Goal: Information Seeking & Learning: Find contact information

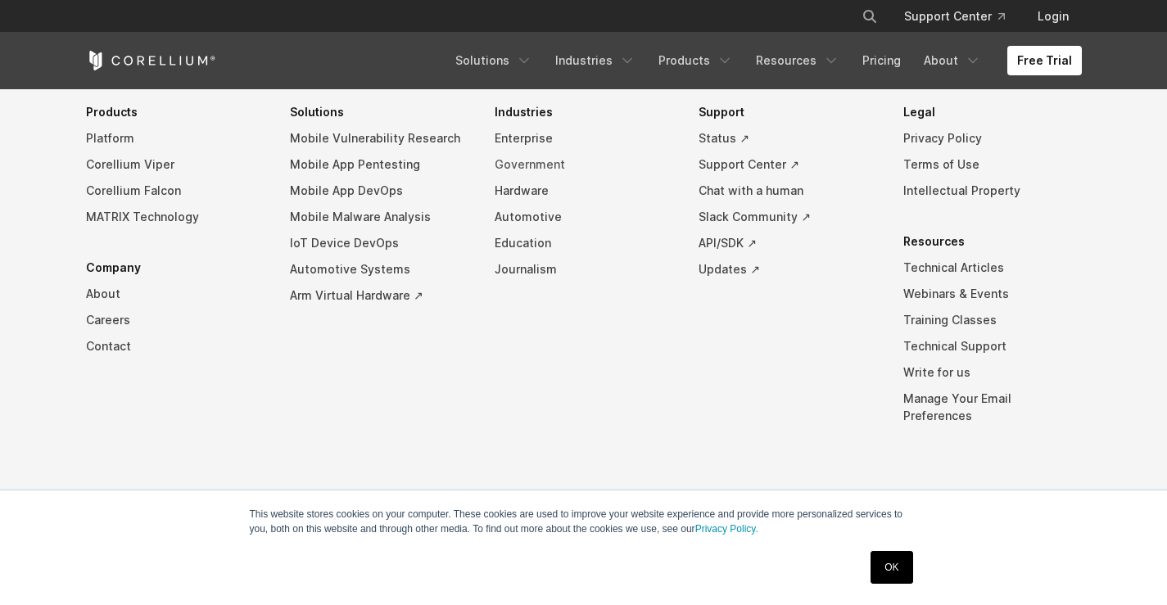
scroll to position [4026, 0]
click at [114, 306] on link "About" at bounding box center [175, 294] width 179 height 26
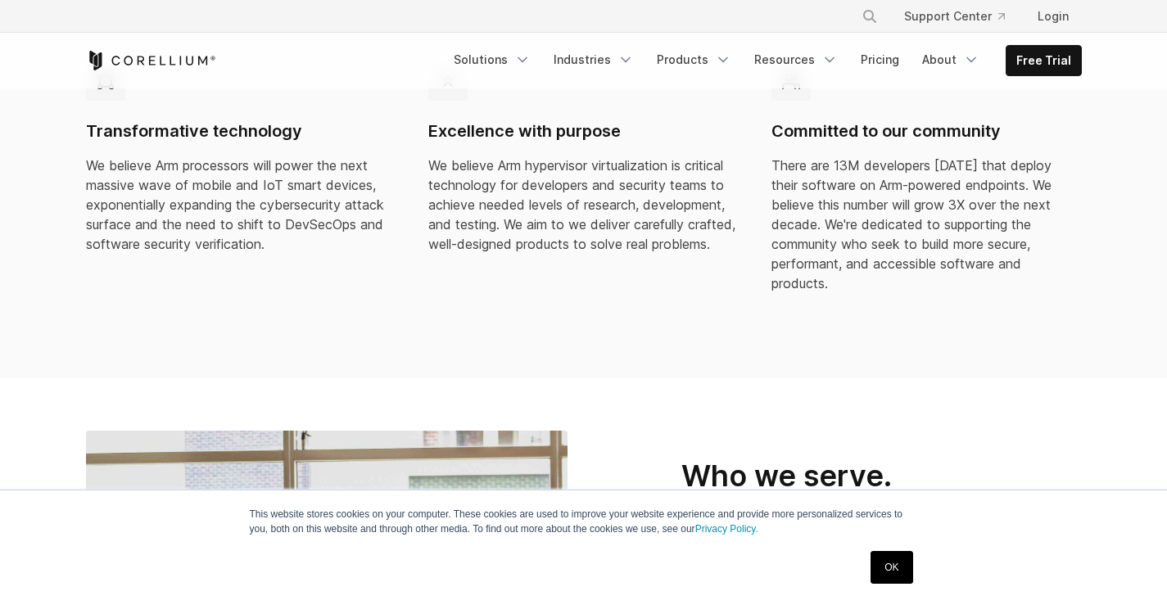
scroll to position [573, 0]
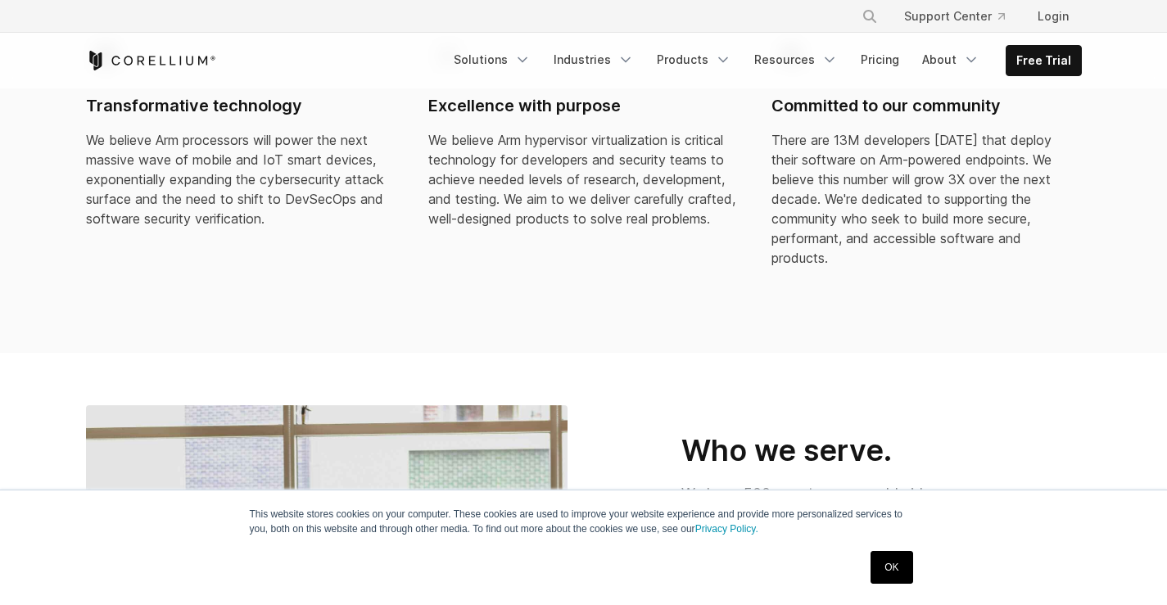
click at [899, 571] on link "OK" at bounding box center [892, 567] width 42 height 33
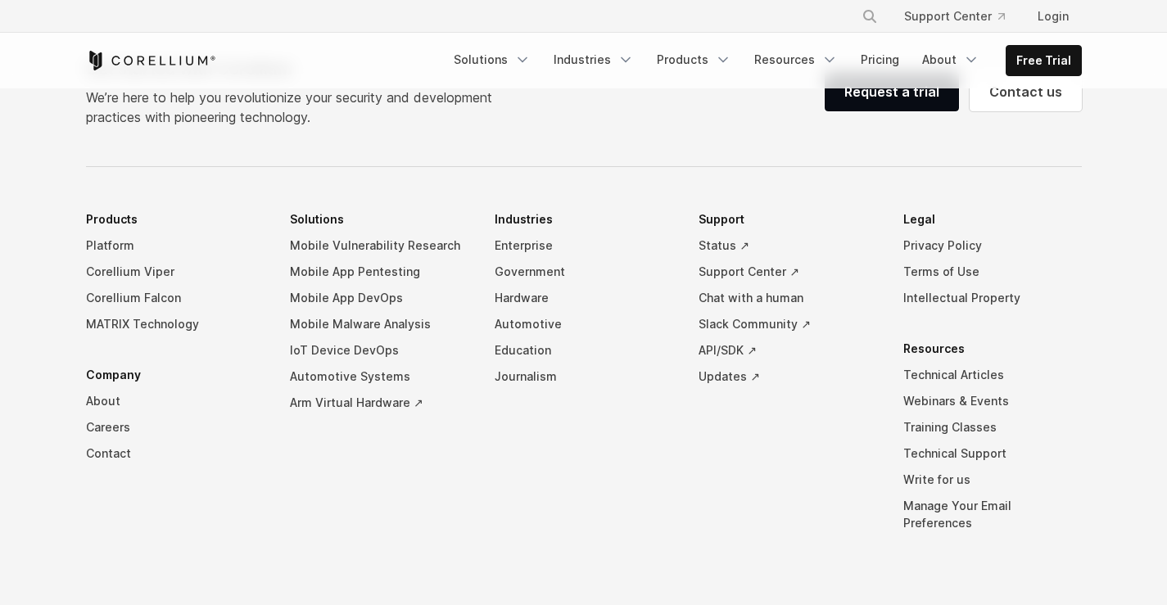
scroll to position [2949, 0]
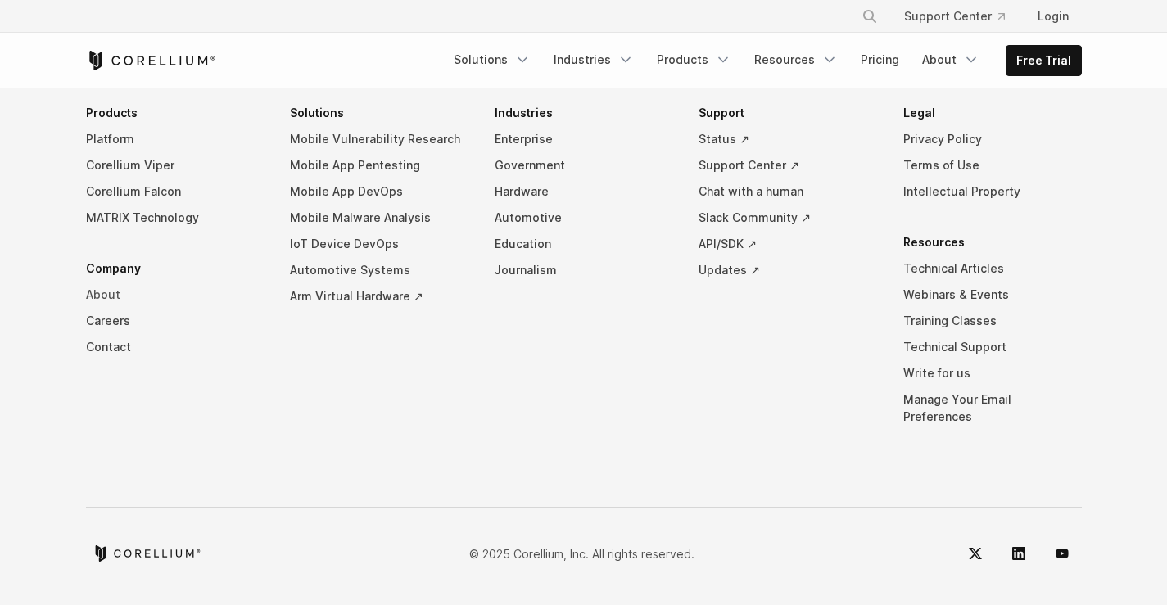
click at [121, 308] on link "About" at bounding box center [175, 295] width 179 height 26
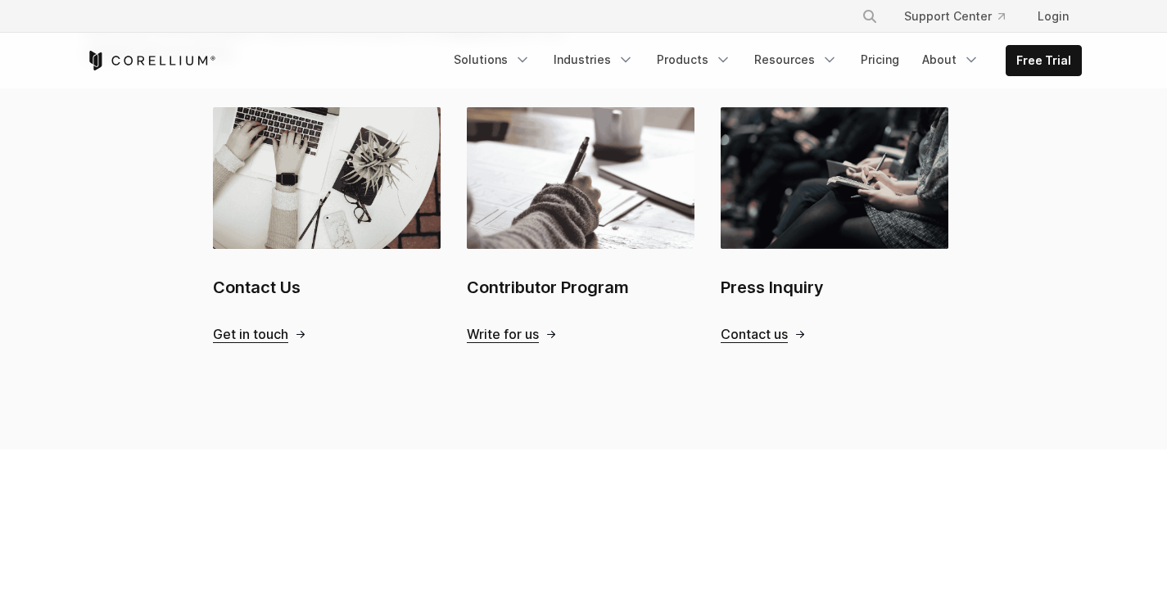
scroll to position [1802, 0]
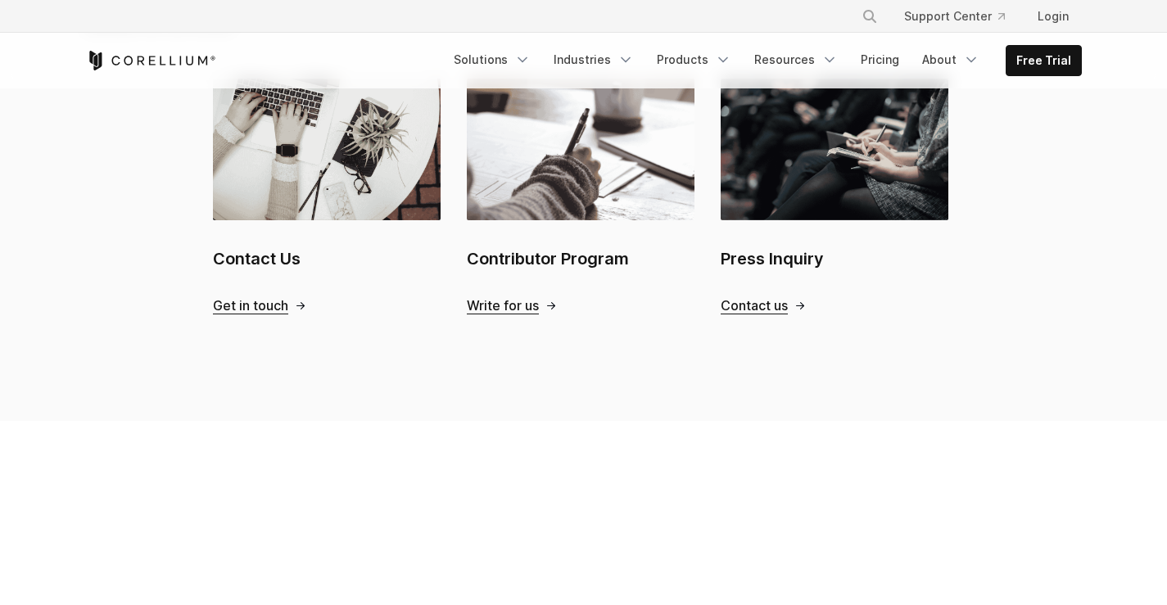
click at [754, 315] on span "Contact us" at bounding box center [754, 305] width 67 height 17
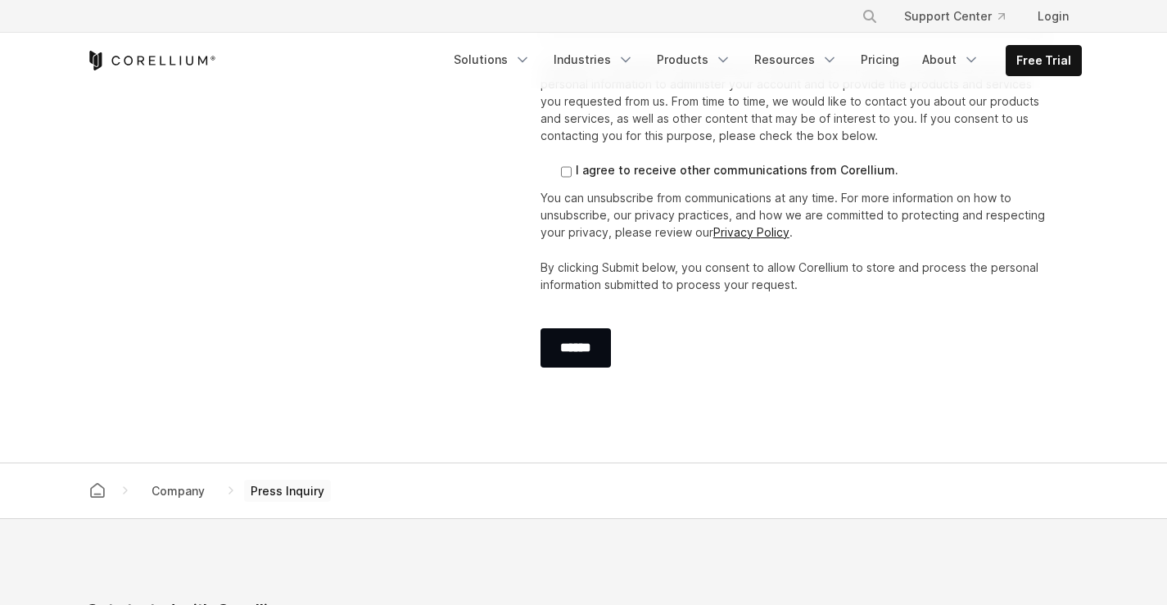
scroll to position [410, 0]
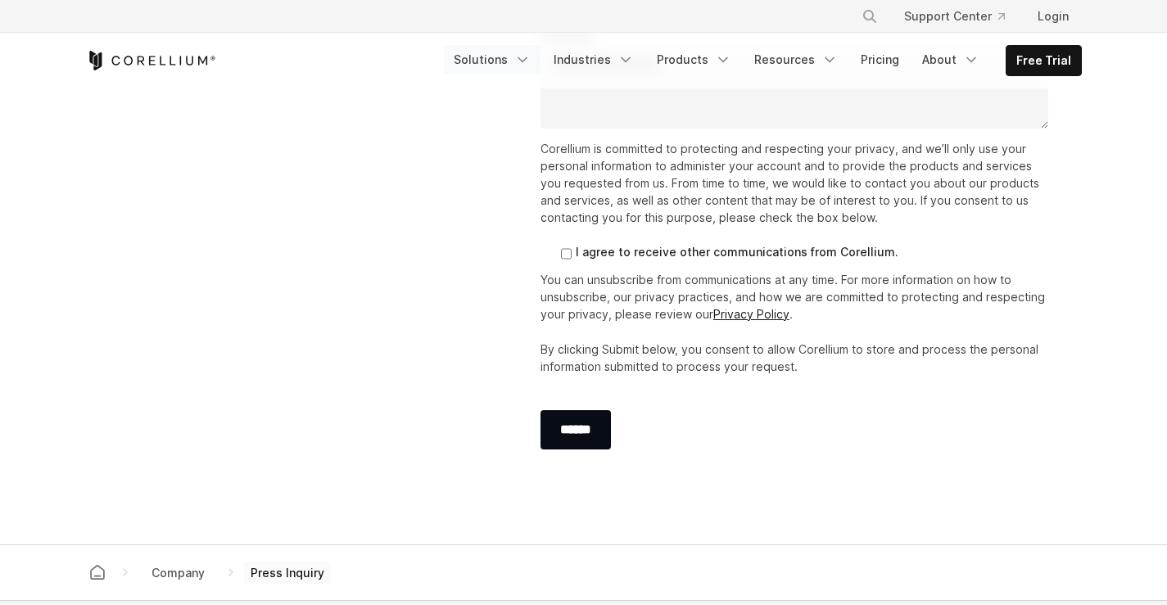
click at [471, 65] on link "Solutions" at bounding box center [492, 59] width 97 height 29
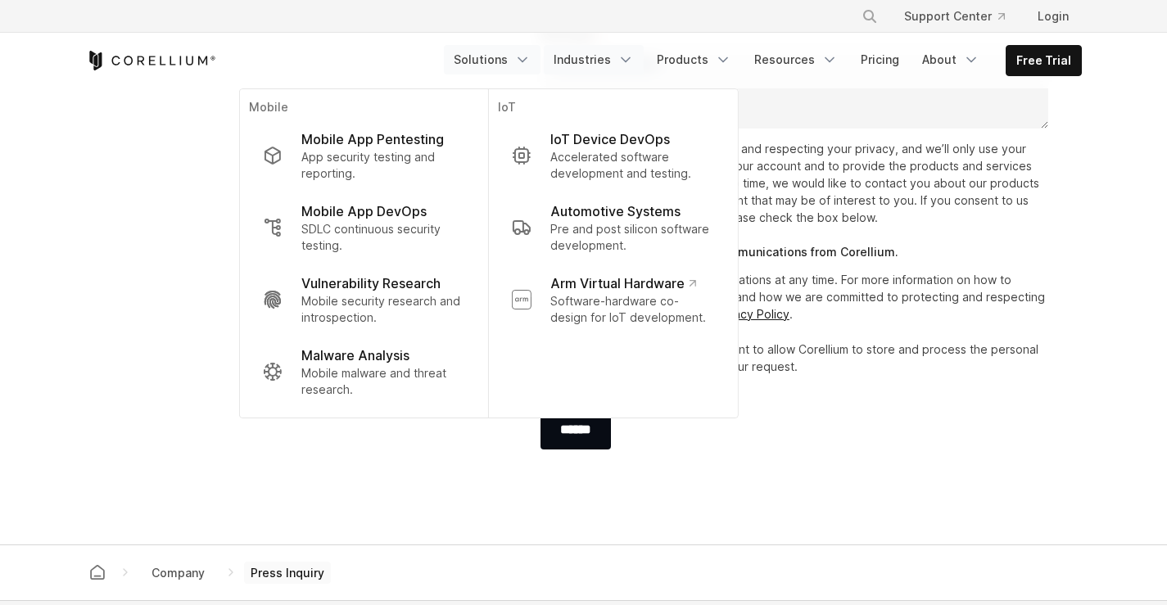
click at [594, 61] on link "Industries" at bounding box center [594, 59] width 100 height 29
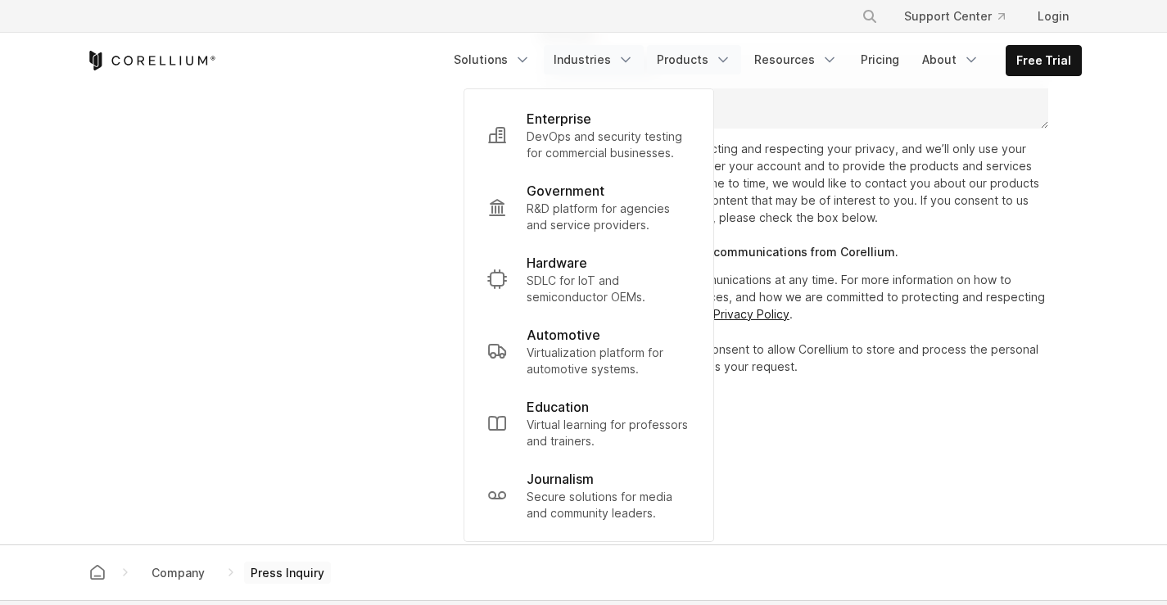
click at [685, 61] on link "Products" at bounding box center [694, 59] width 94 height 29
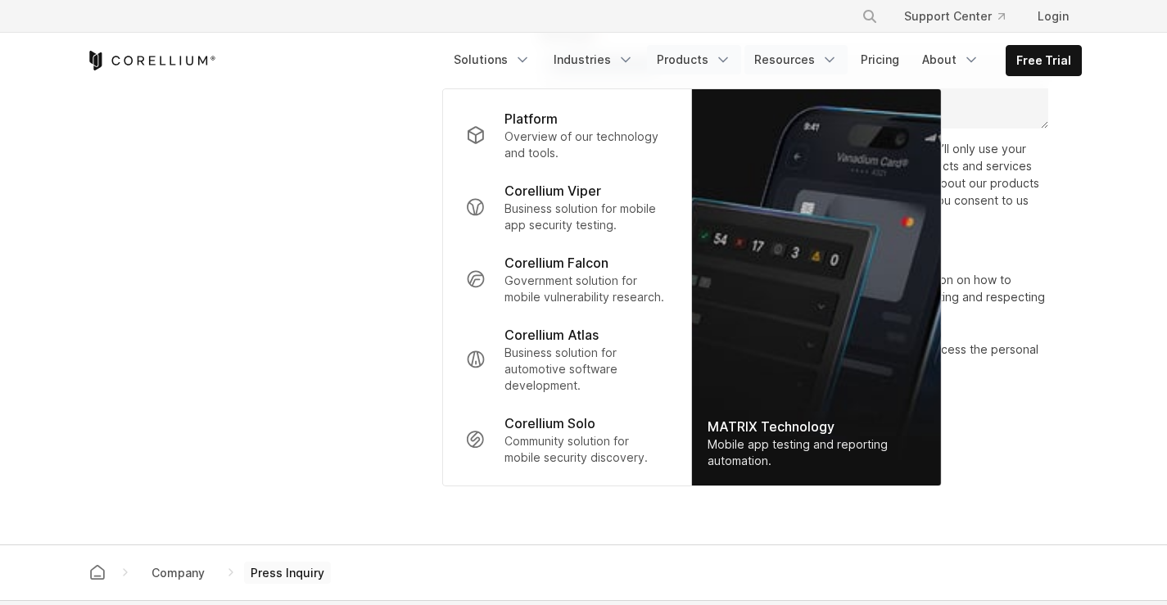
click at [797, 54] on link "Resources" at bounding box center [796, 59] width 103 height 29
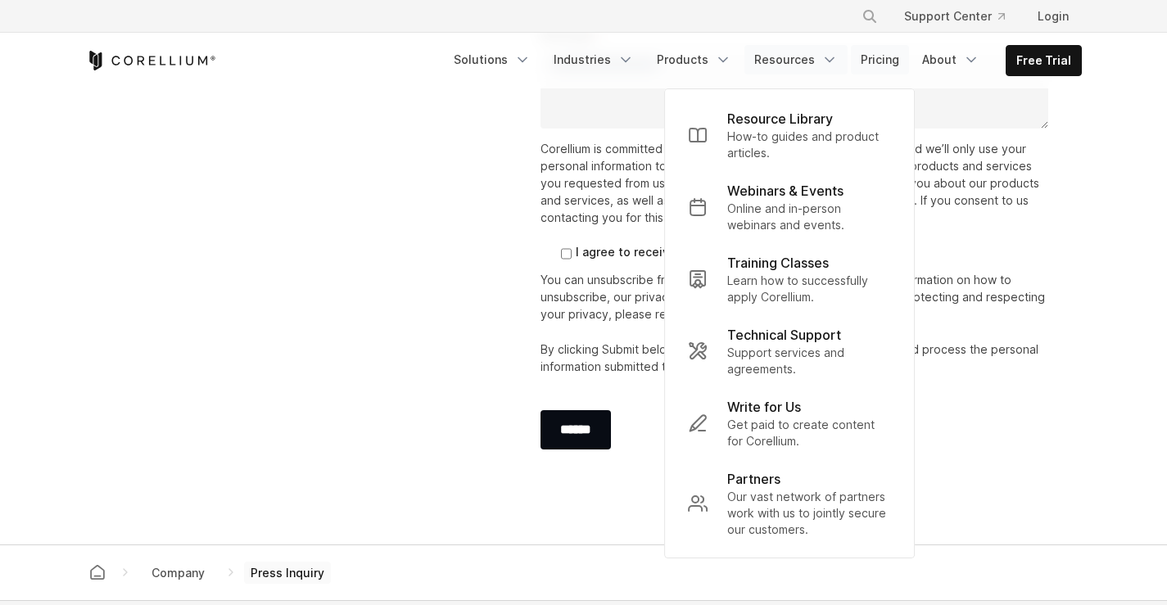
click at [889, 72] on link "Pricing" at bounding box center [880, 59] width 58 height 29
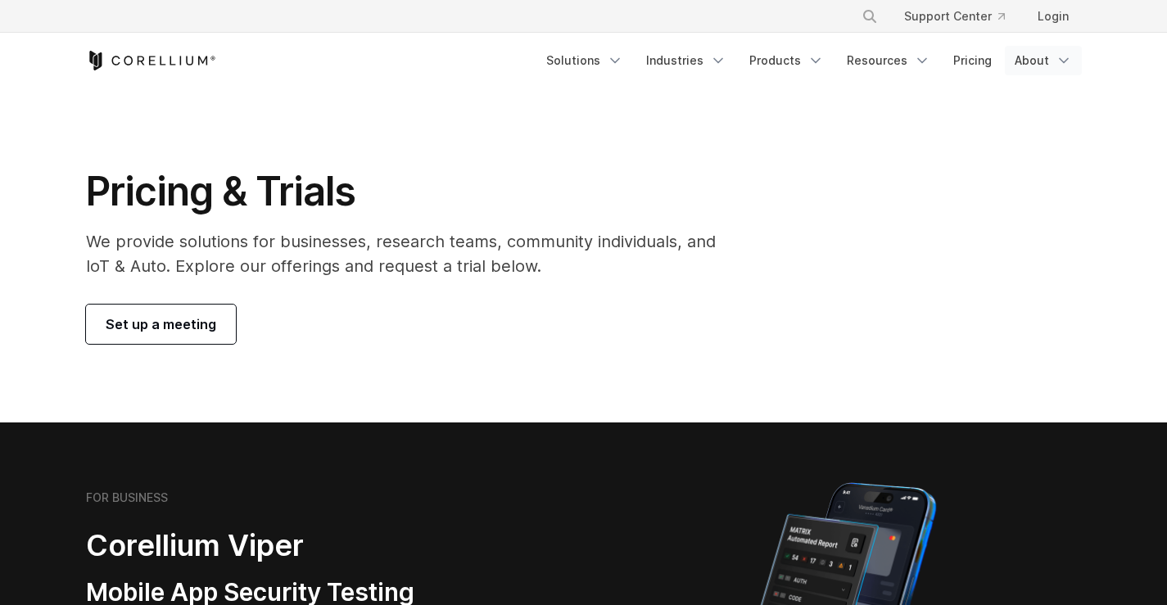
click at [1021, 63] on link "About" at bounding box center [1043, 60] width 77 height 29
